Goal: Communication & Community: Answer question/provide support

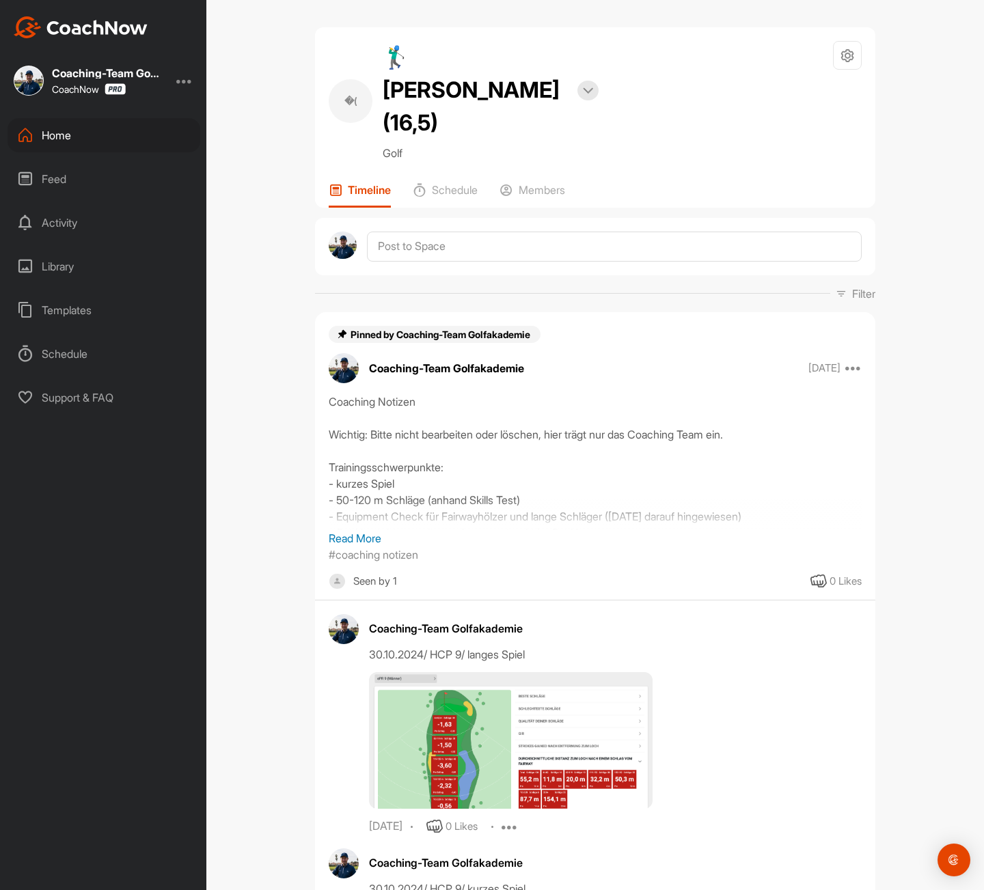
click at [31, 137] on icon at bounding box center [25, 135] width 16 height 16
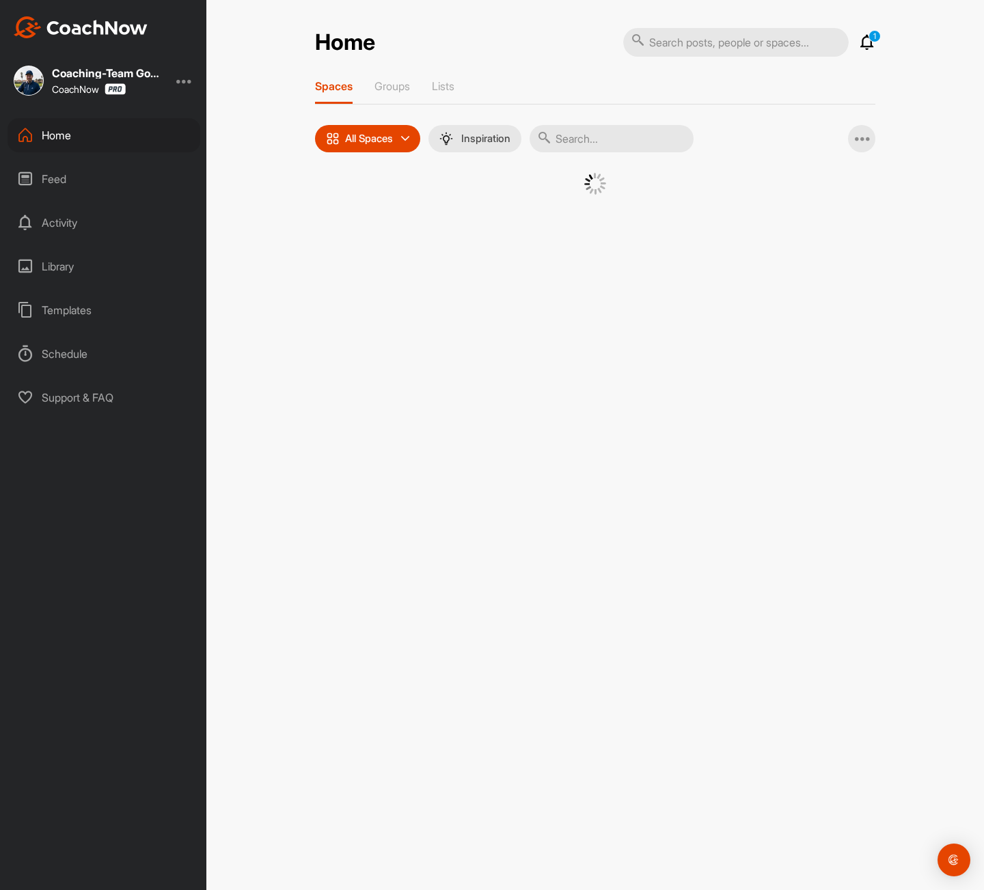
click at [595, 150] on input "text" at bounding box center [612, 138] width 164 height 27
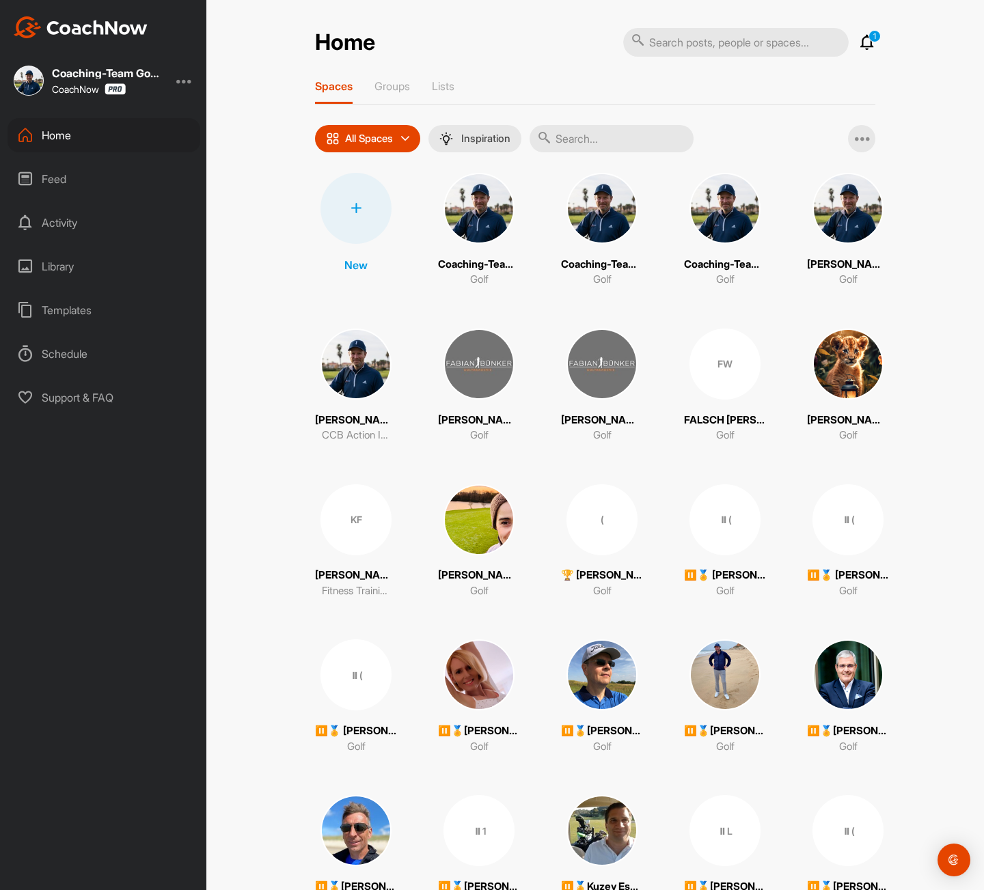
paste input "[PERSON_NAME]"
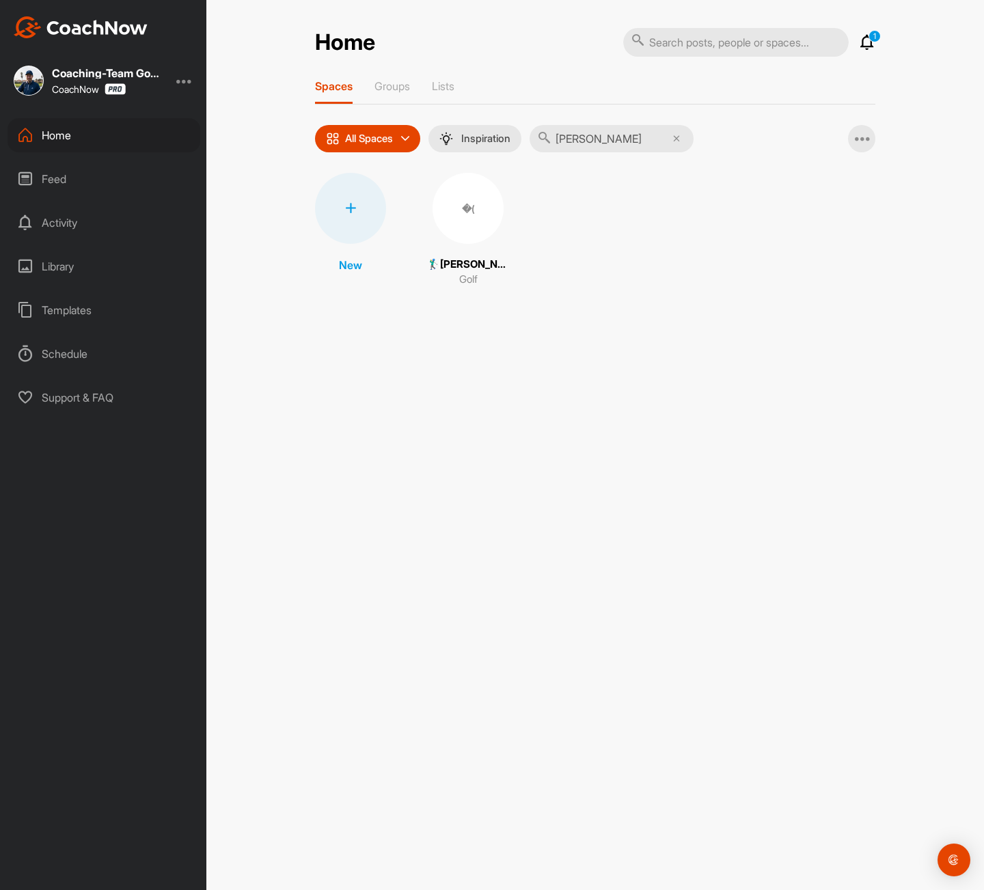
type input "[PERSON_NAME]"
click at [482, 221] on div "�(" at bounding box center [468, 208] width 71 height 71
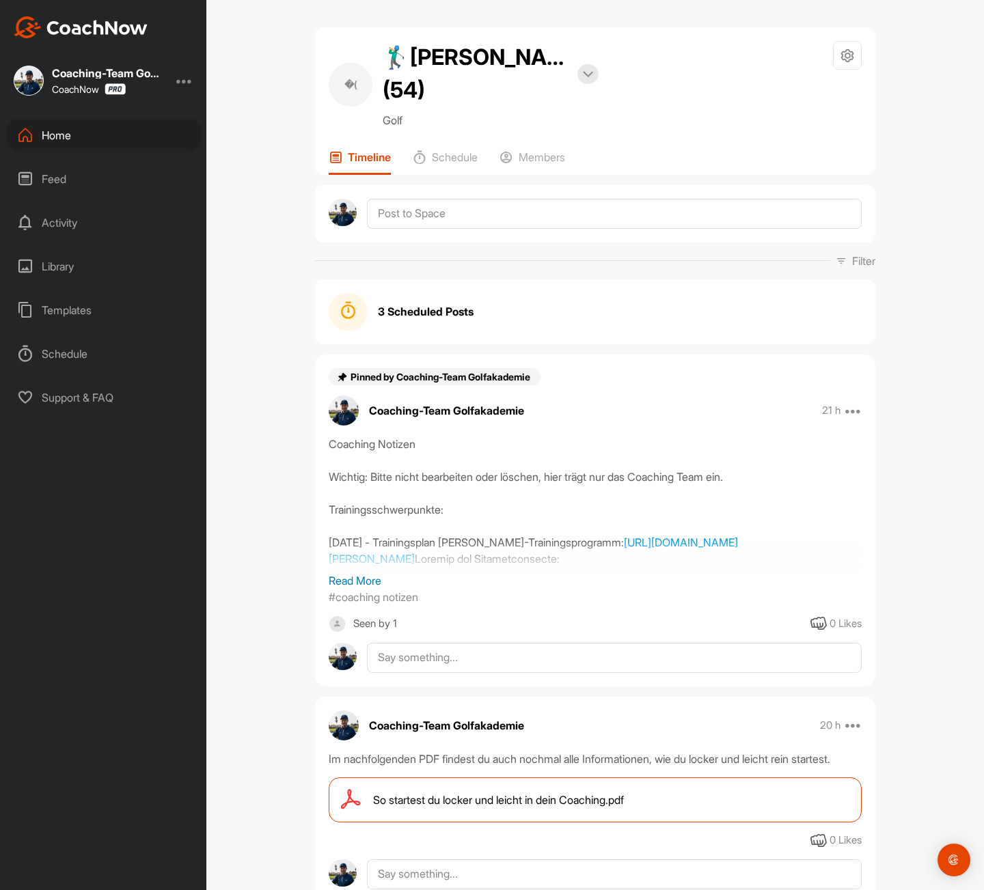
click at [70, 137] on div "Home" at bounding box center [104, 135] width 193 height 34
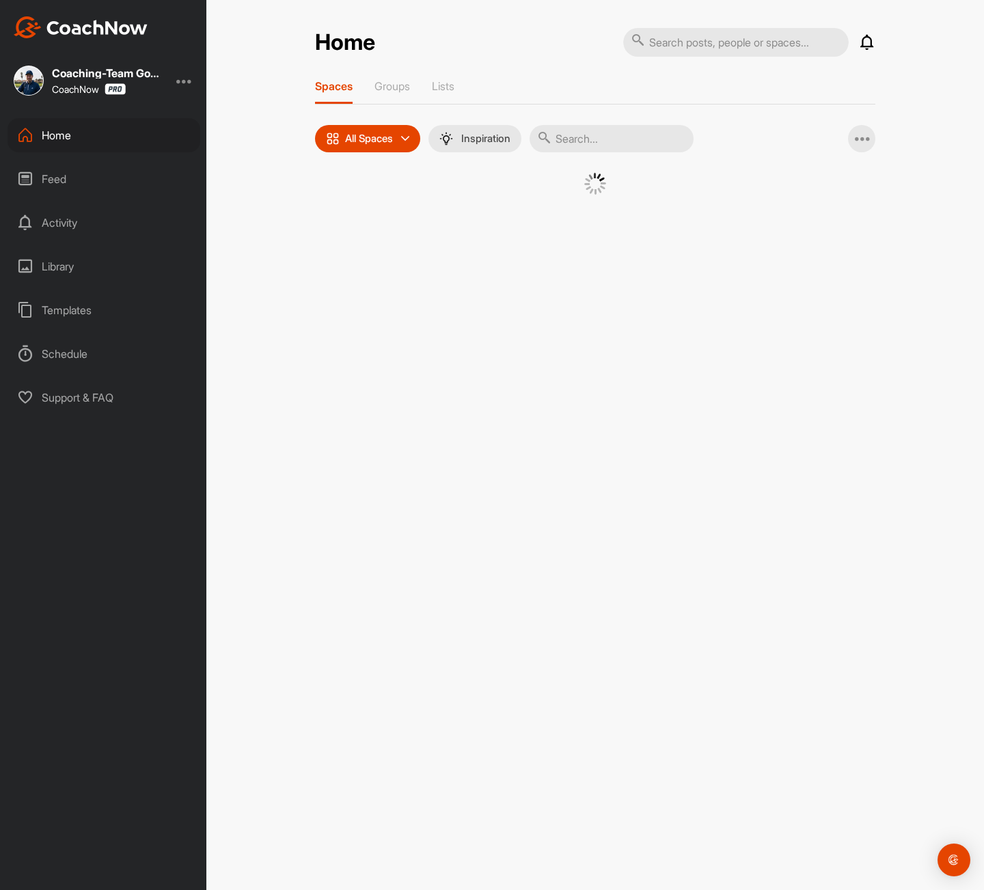
click at [604, 138] on input "text" at bounding box center [612, 138] width 164 height 27
type input "[PERSON_NAME]"
click at [464, 209] on div "�(" at bounding box center [468, 208] width 71 height 71
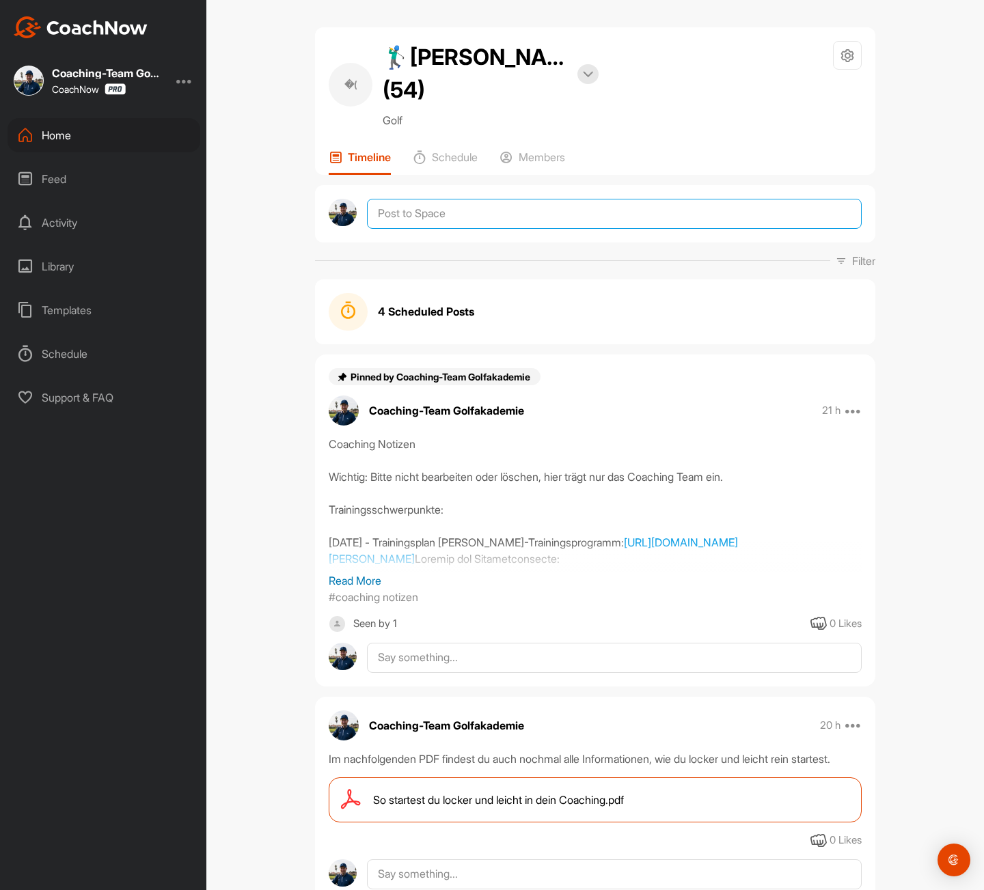
click at [429, 217] on textarea at bounding box center [614, 214] width 495 height 30
paste textarea "[PERSON_NAME], herzlich willkommen in der [PERSON_NAME] Golfakademie. Poste in …"
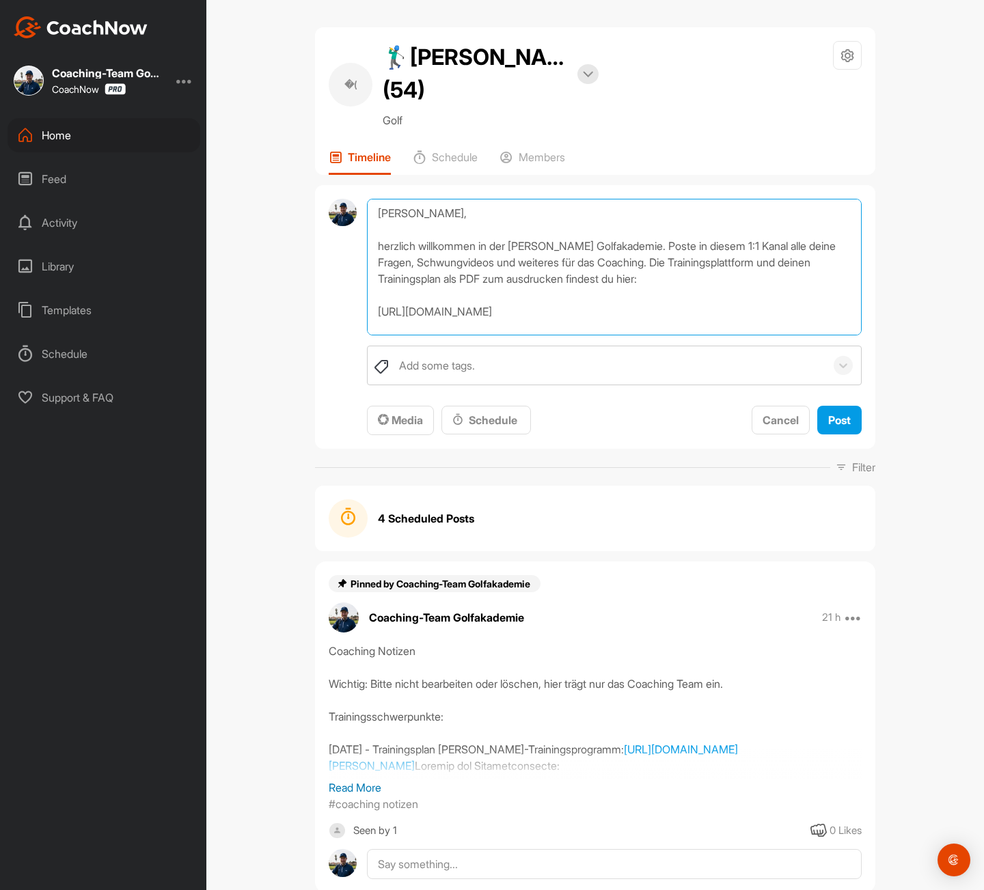
drag, startPoint x: 439, startPoint y: 210, endPoint x: 409, endPoint y: 219, distance: 31.8
click at [409, 219] on textarea "[PERSON_NAME], herzlich willkommen in der [PERSON_NAME] Golfakademie. Poste in …" at bounding box center [614, 267] width 495 height 137
type textarea "[PERSON_NAME], herzlich willkommen in der [PERSON_NAME] Golfakademie. Poste in …"
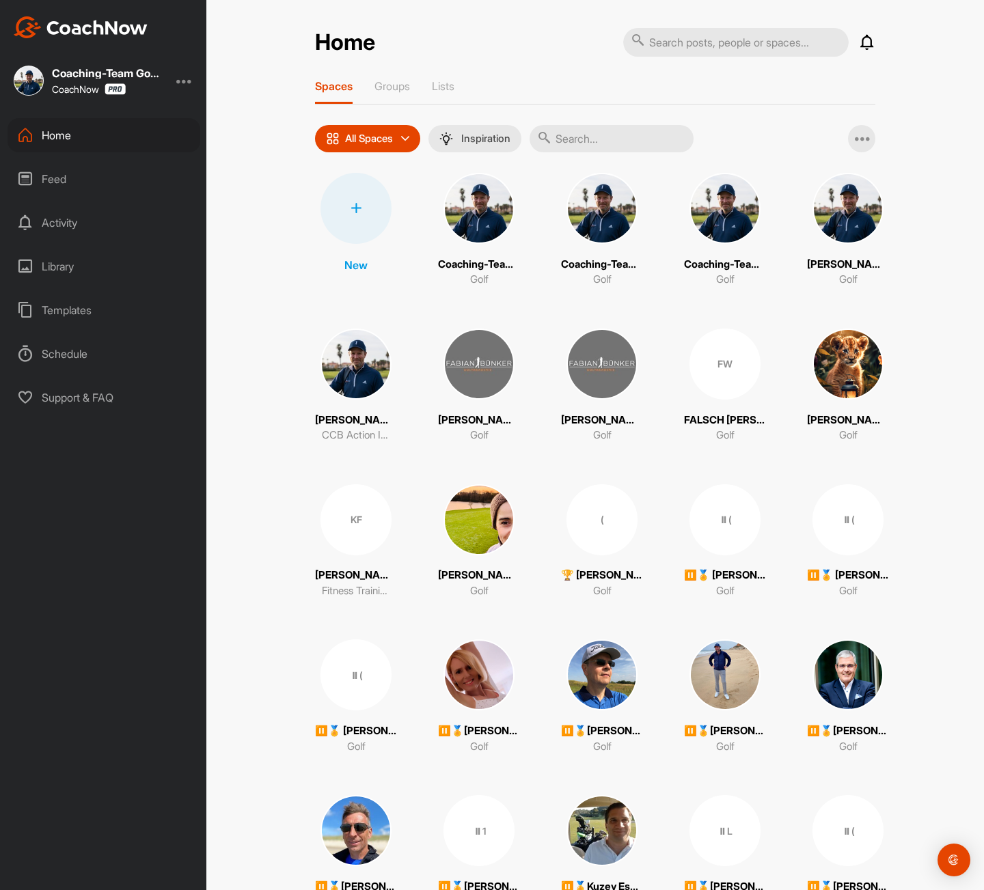
click at [559, 137] on input "text" at bounding box center [612, 138] width 164 height 27
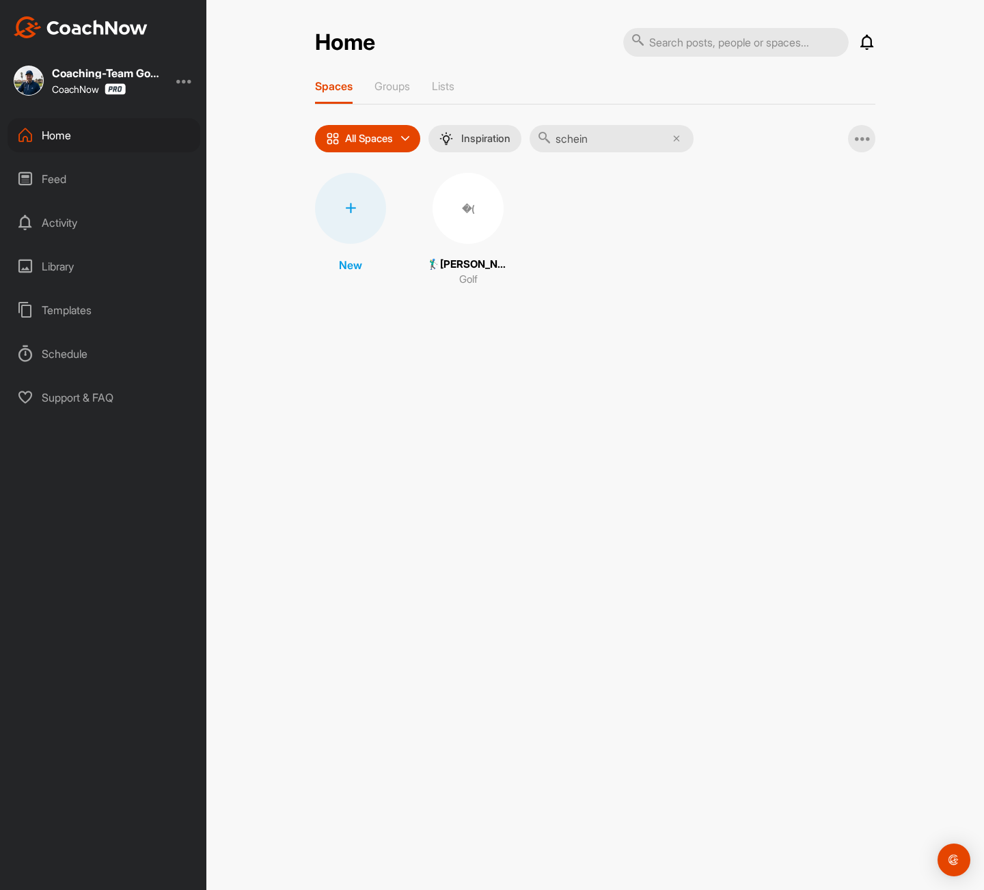
type input "schein"
click at [487, 215] on div "�(" at bounding box center [468, 208] width 71 height 71
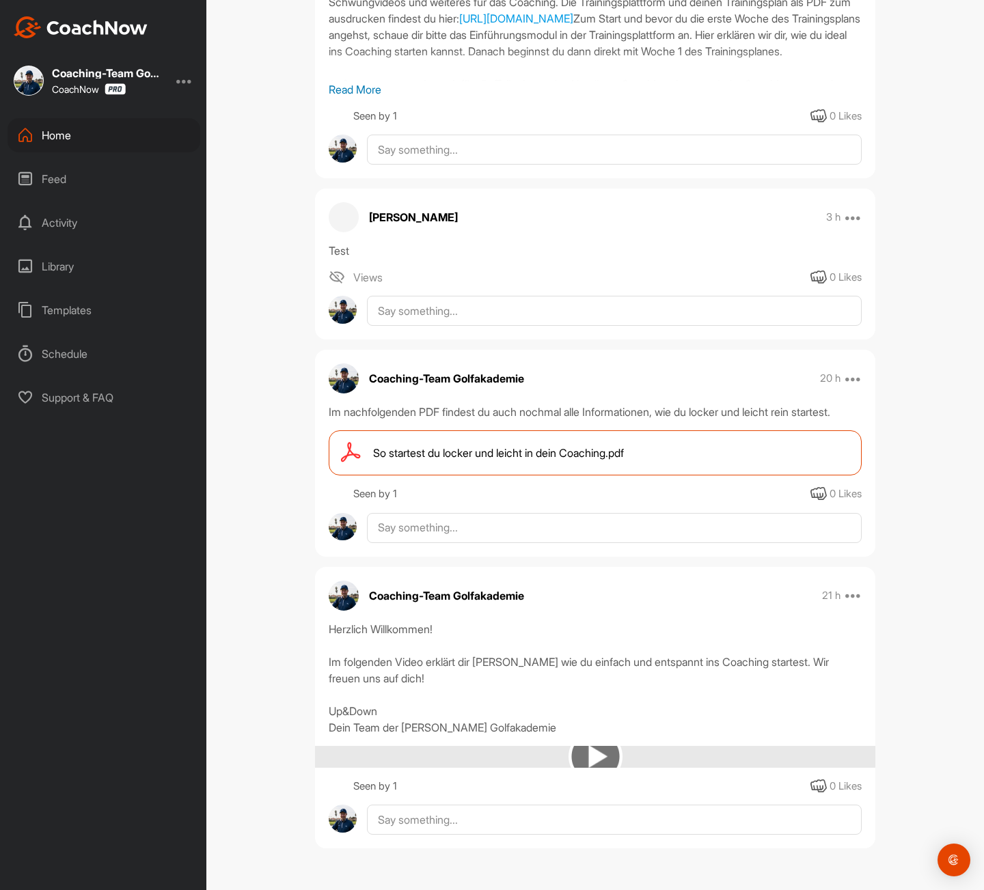
scroll to position [417, 0]
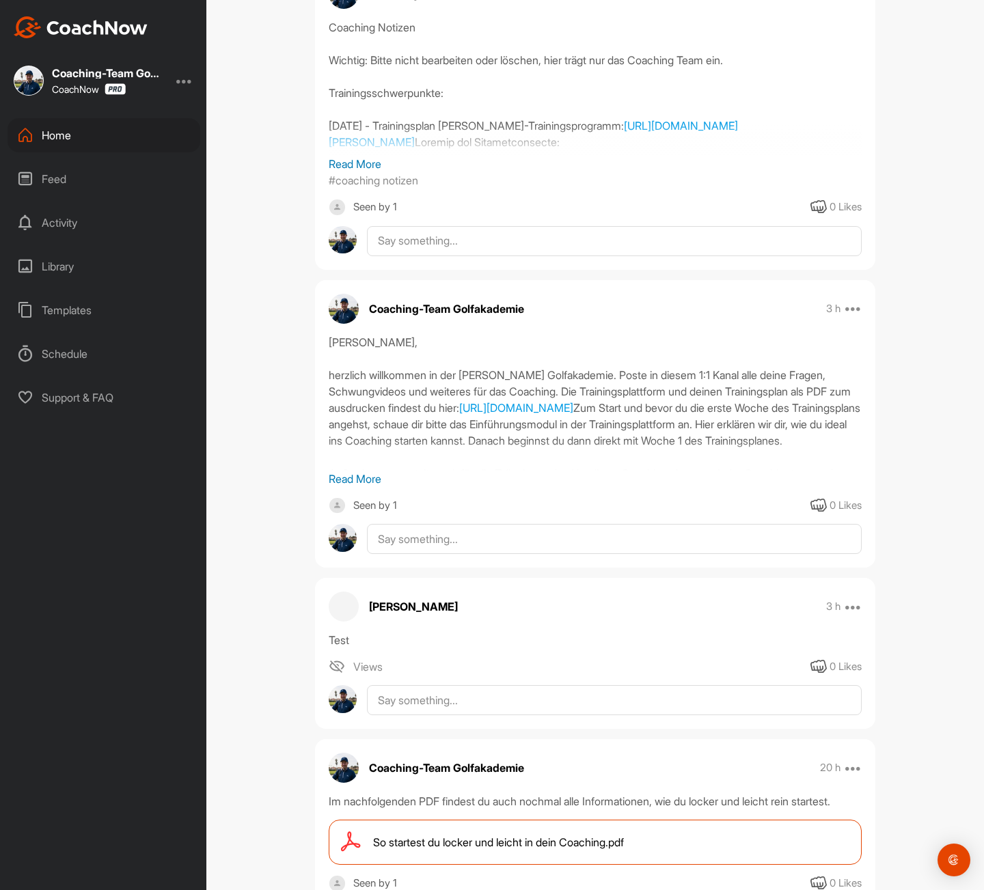
click at [362, 487] on p "Read More" at bounding box center [595, 479] width 533 height 16
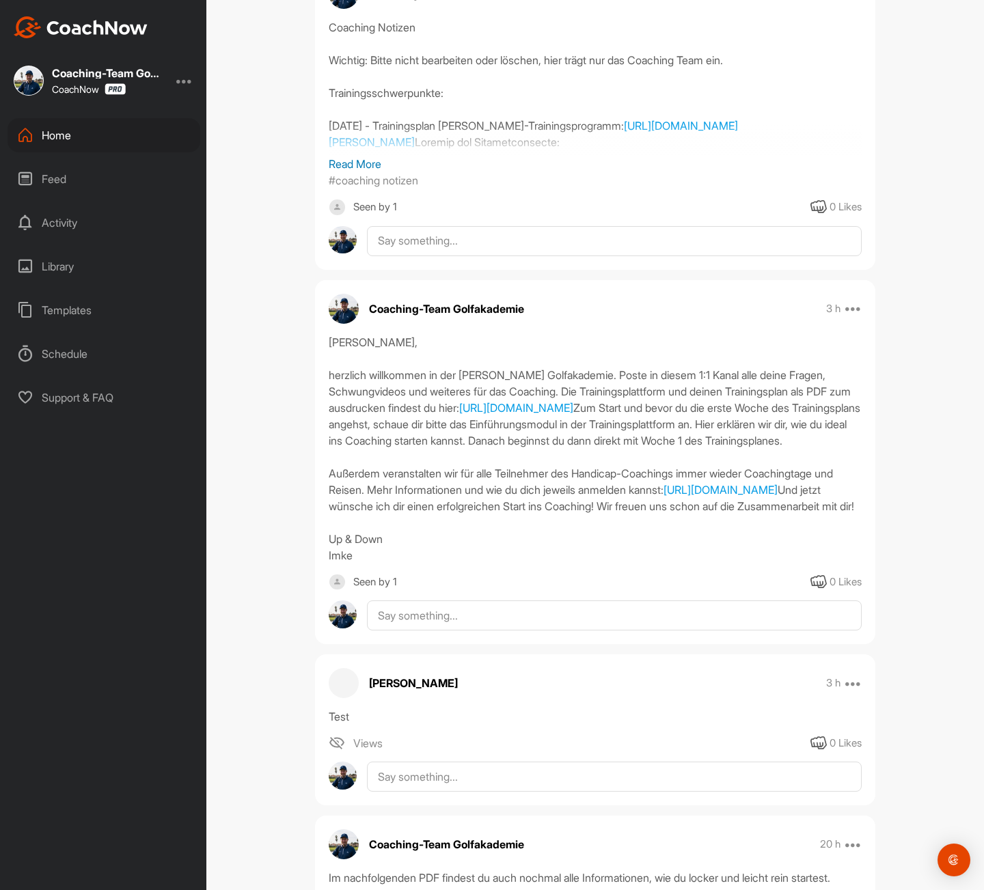
drag, startPoint x: 329, startPoint y: 376, endPoint x: 555, endPoint y: 679, distance: 378.5
click at [545, 564] on div "[PERSON_NAME], herzlich willkommen in der [PERSON_NAME] Golfakademie. Poste in …" at bounding box center [595, 449] width 533 height 230
copy div "[PERSON_NAME], herzlich willkommen in der [PERSON_NAME] Golfakademie. Poste in …"
